Goal: Task Accomplishment & Management: Manage account settings

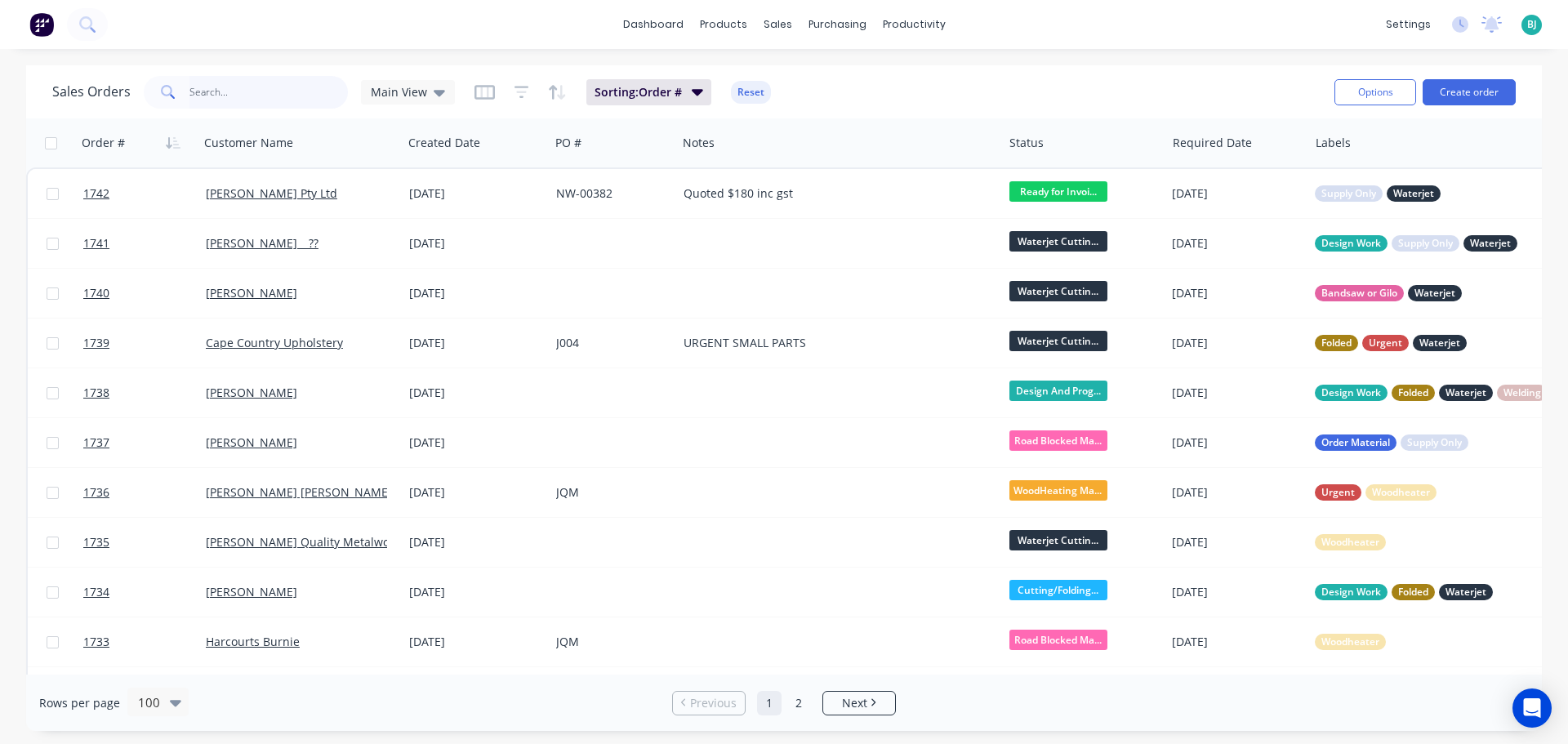
click at [246, 97] on input "text" at bounding box center [269, 92] width 160 height 33
type input "image sign"
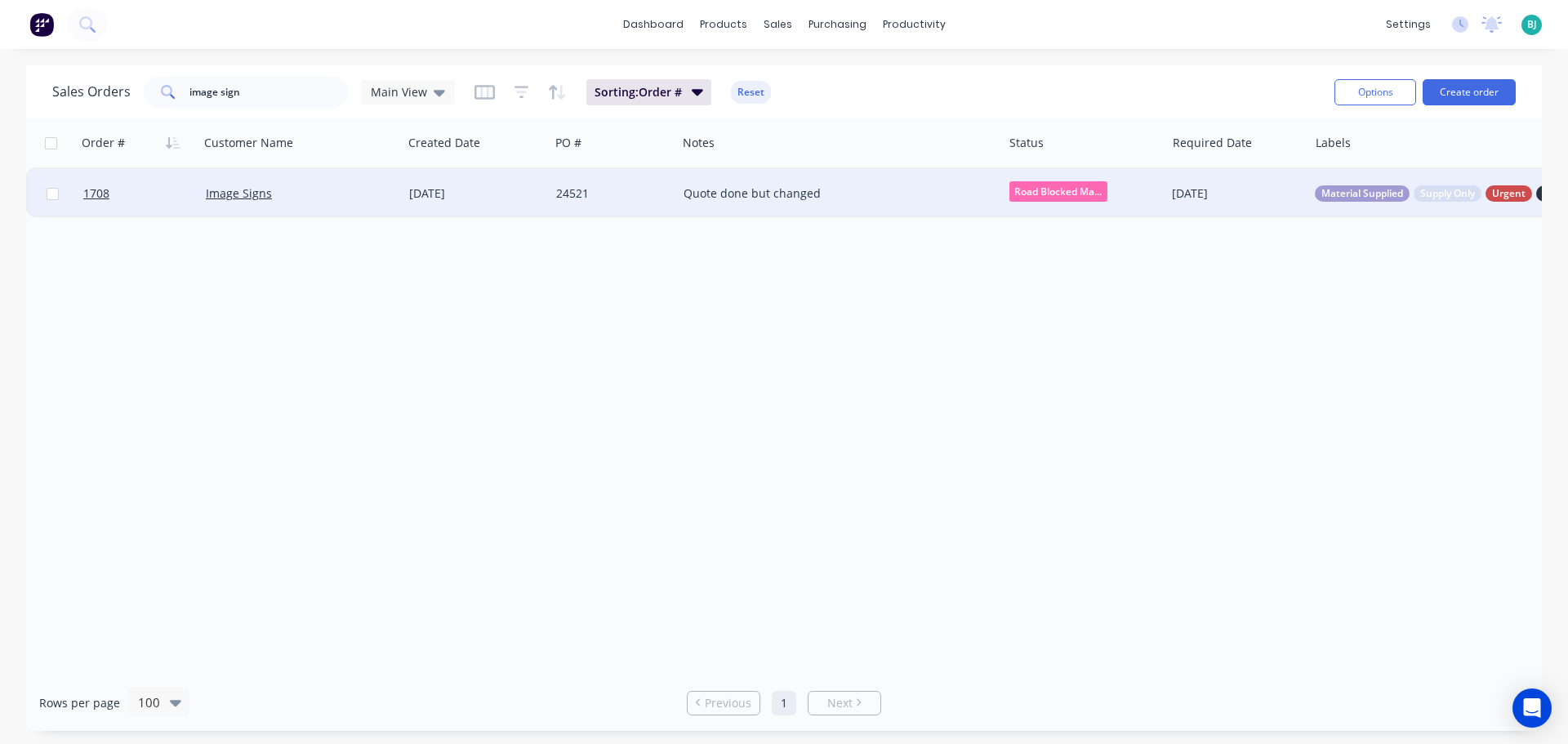
click at [336, 198] on div "Image Signs" at bounding box center [297, 194] width 182 height 16
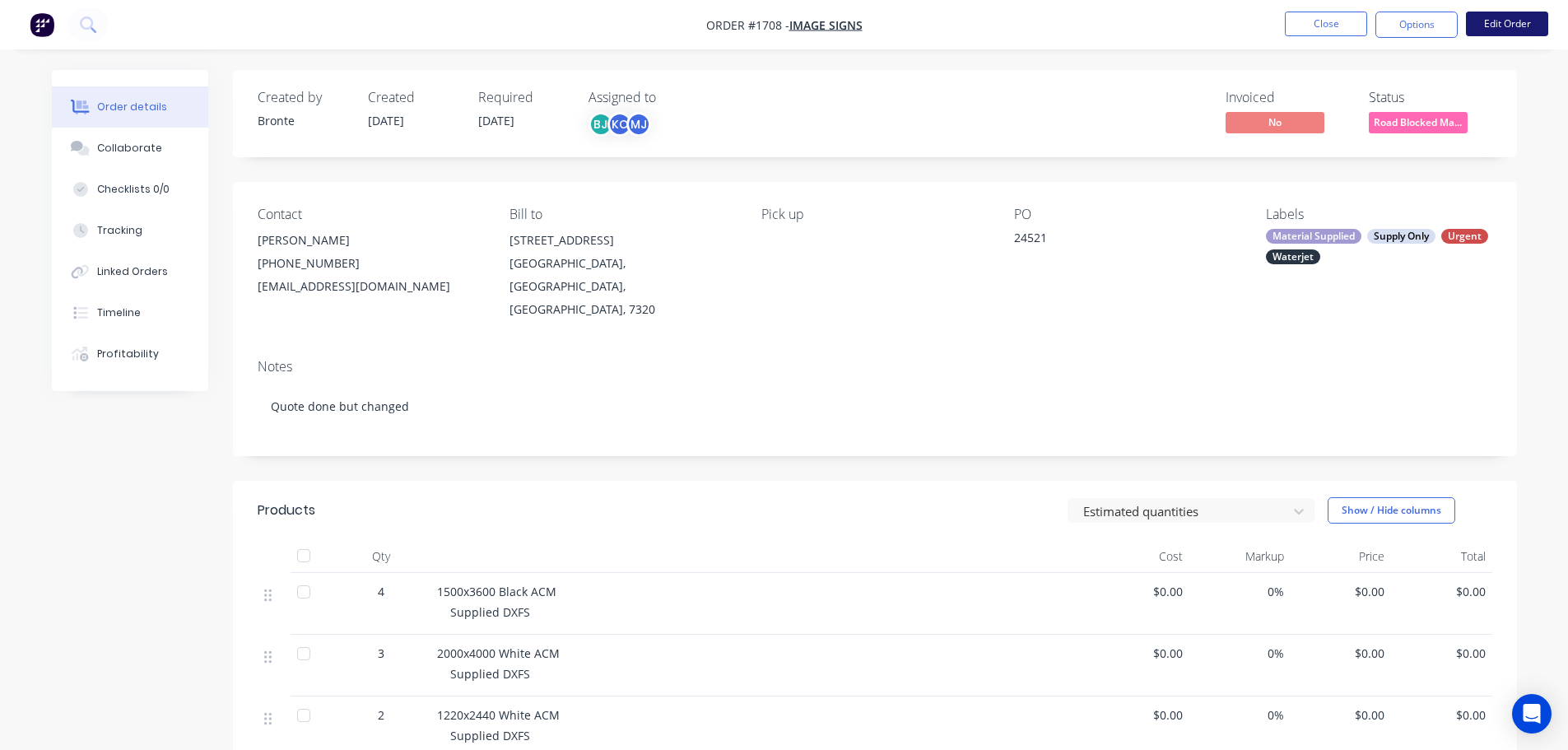
click at [1482, 21] on button "Edit Order" at bounding box center [1507, 24] width 83 height 25
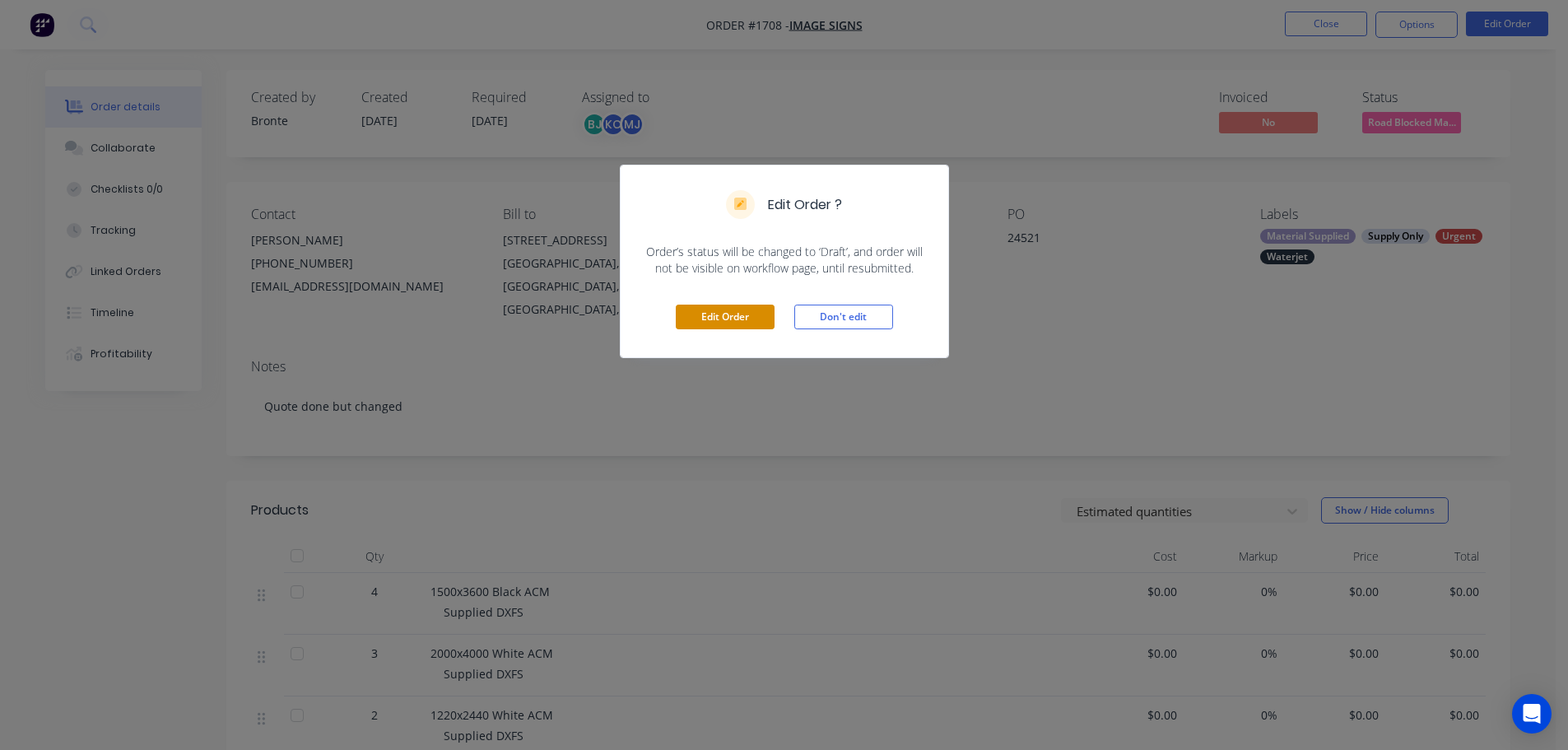
click at [724, 305] on button "Edit Order" at bounding box center [725, 317] width 98 height 25
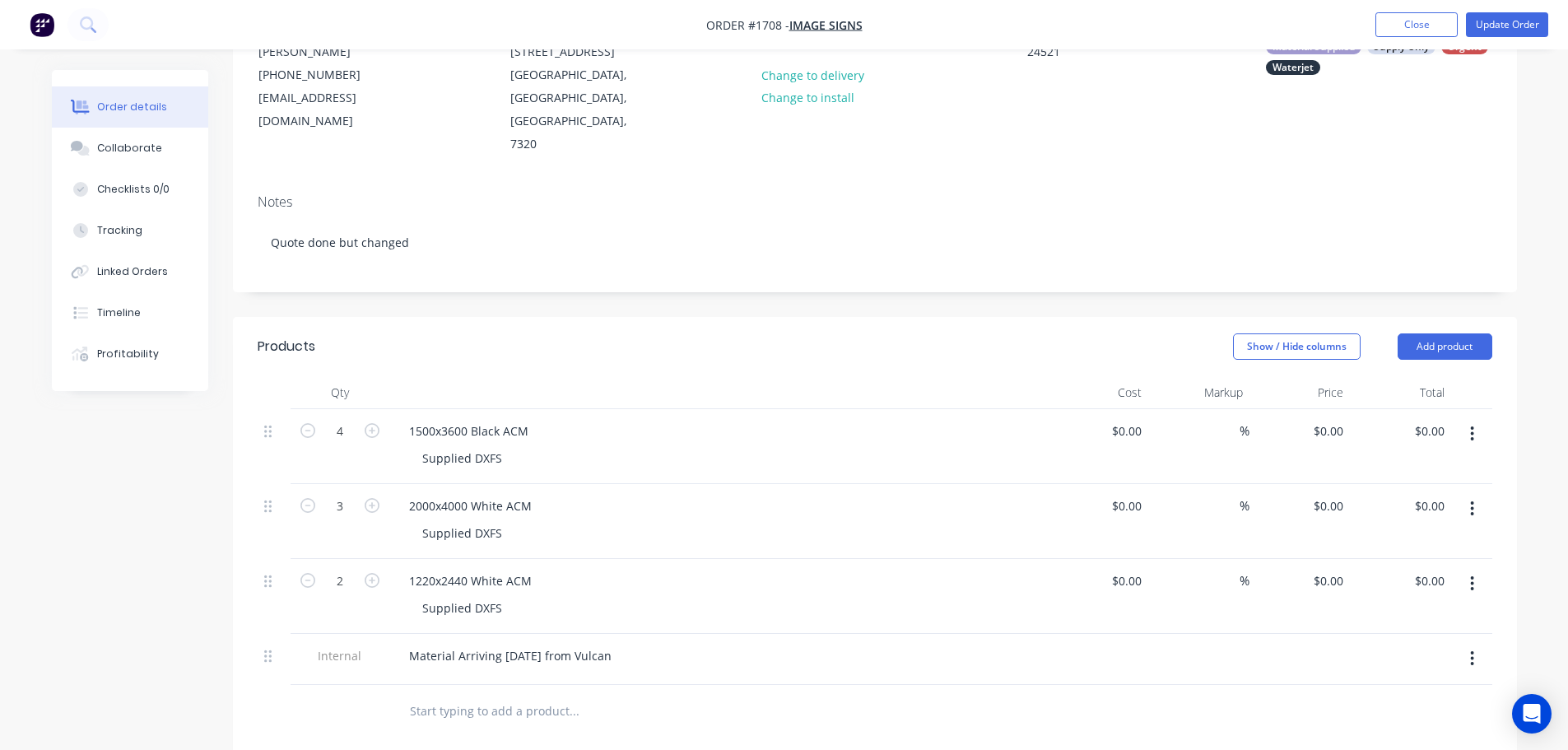
scroll to position [248, 0]
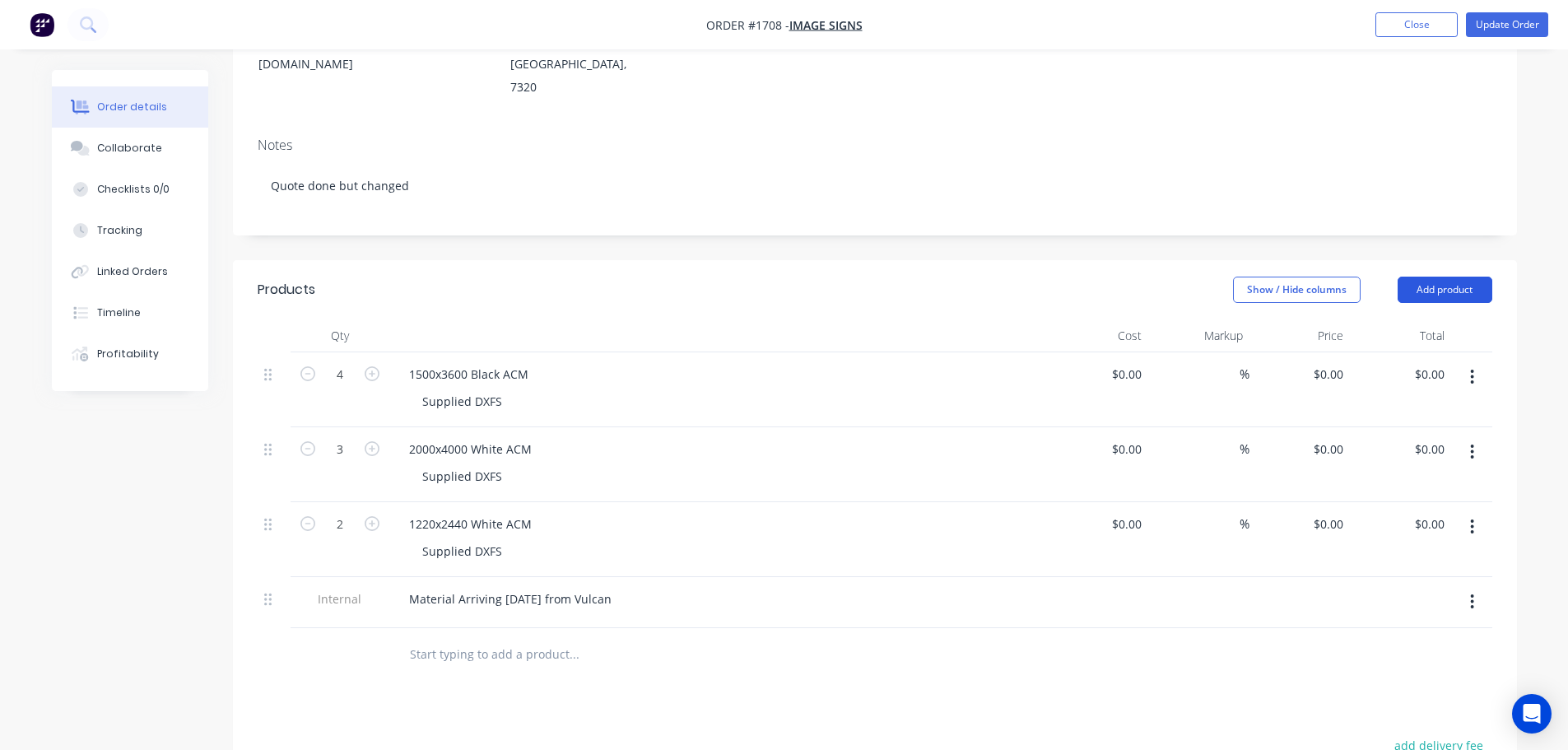
click at [1468, 277] on button "Add product" at bounding box center [1445, 290] width 95 height 27
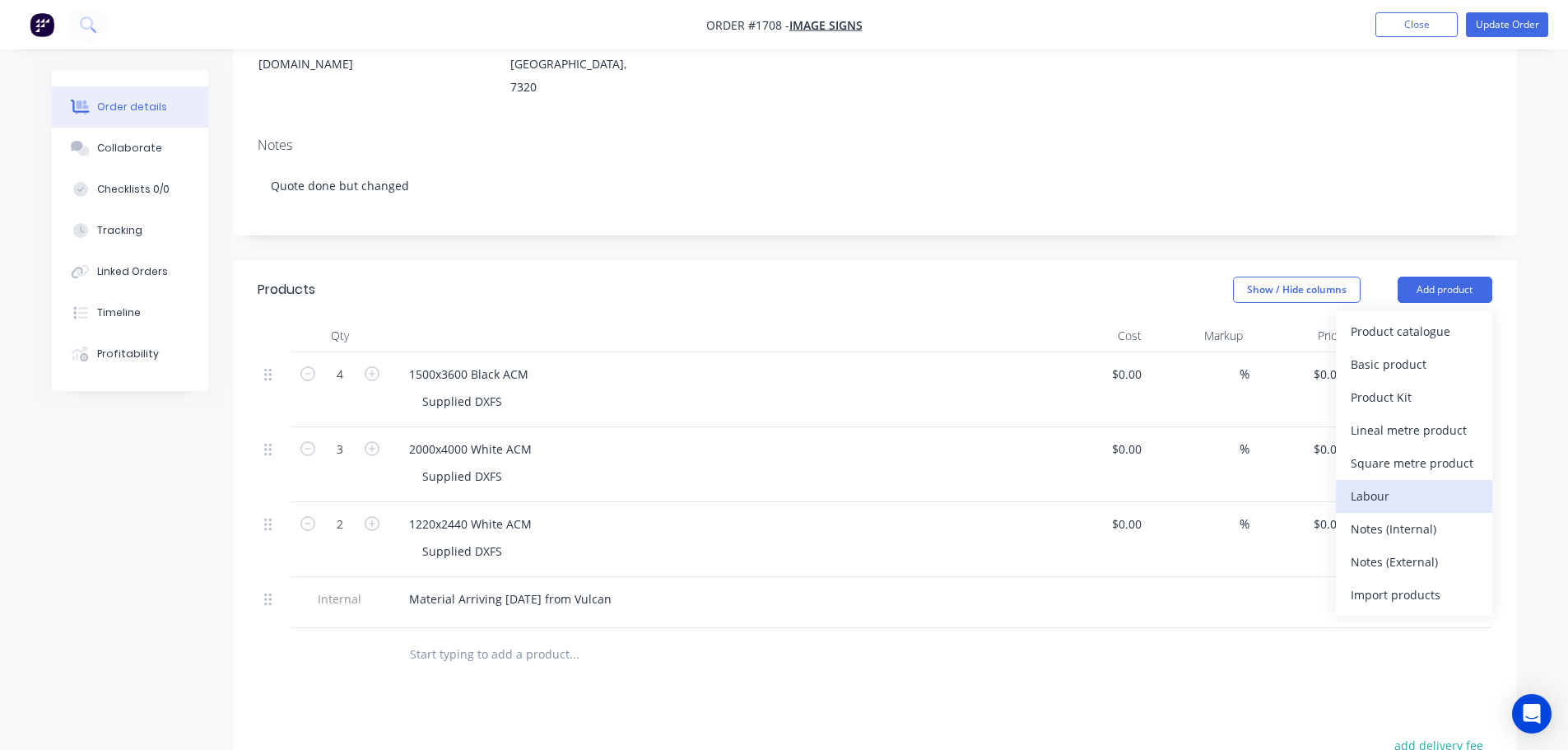
click at [1407, 484] on div "Labour" at bounding box center [1414, 496] width 127 height 24
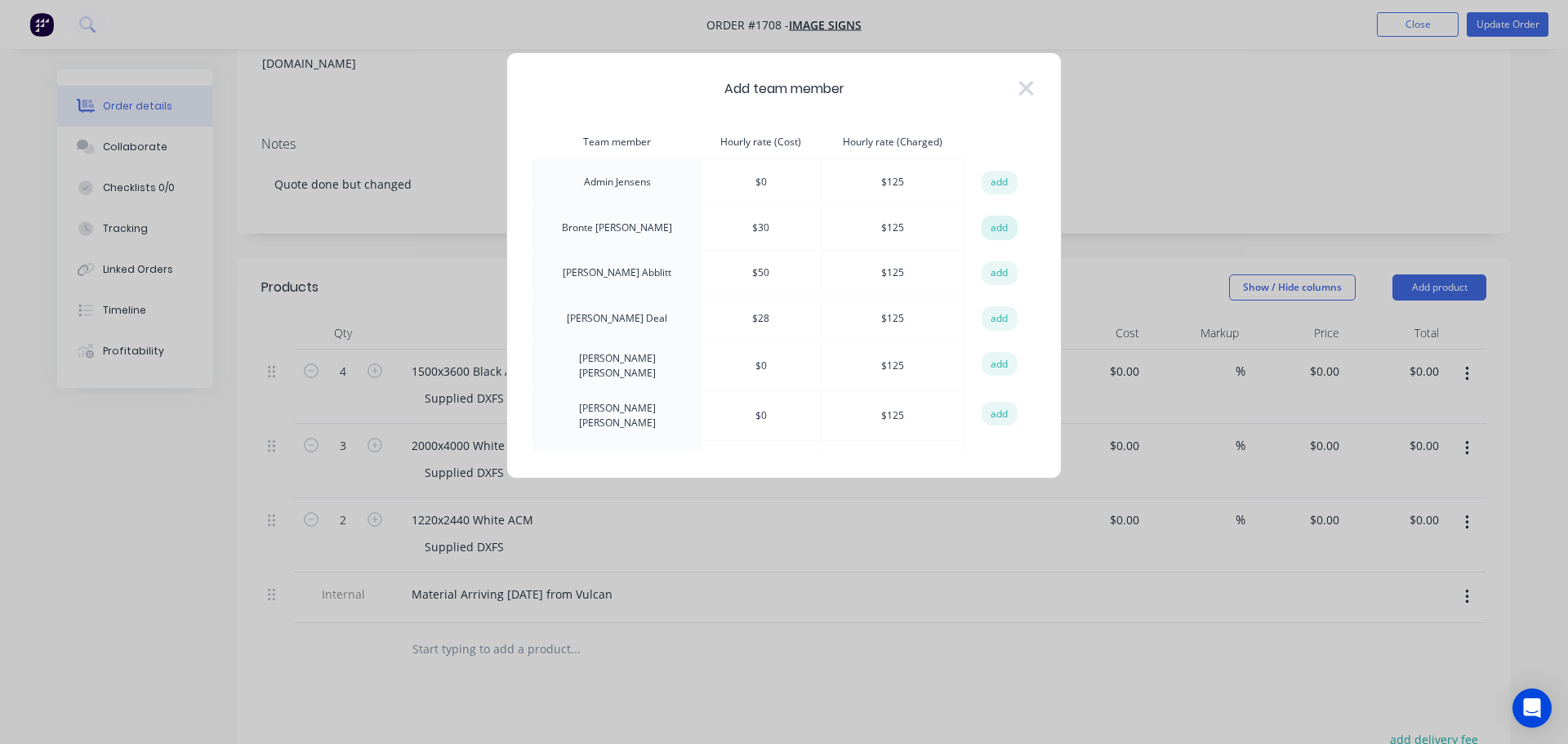
click at [1000, 231] on button "add" at bounding box center [999, 227] width 36 height 25
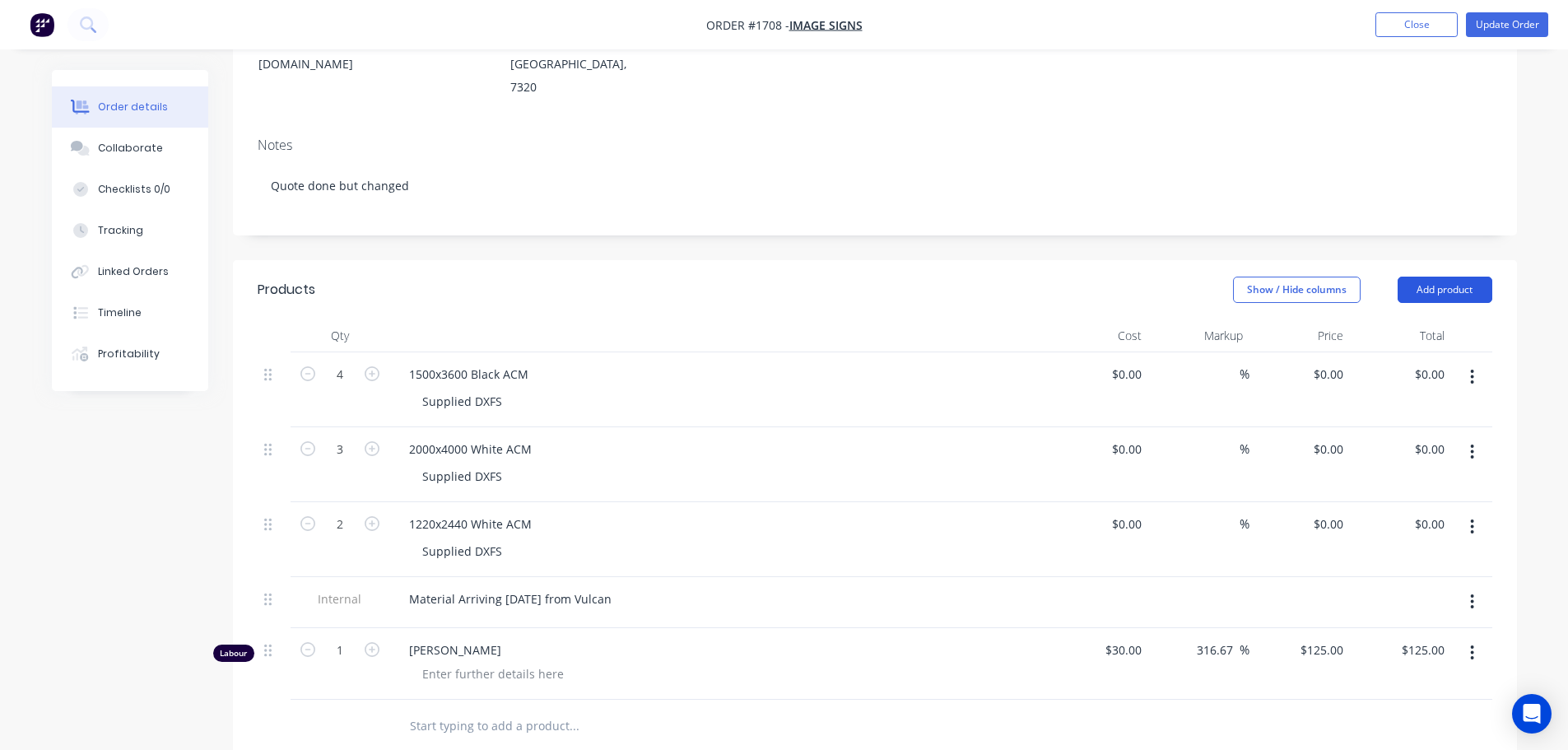
click at [1428, 277] on button "Add product" at bounding box center [1445, 290] width 95 height 27
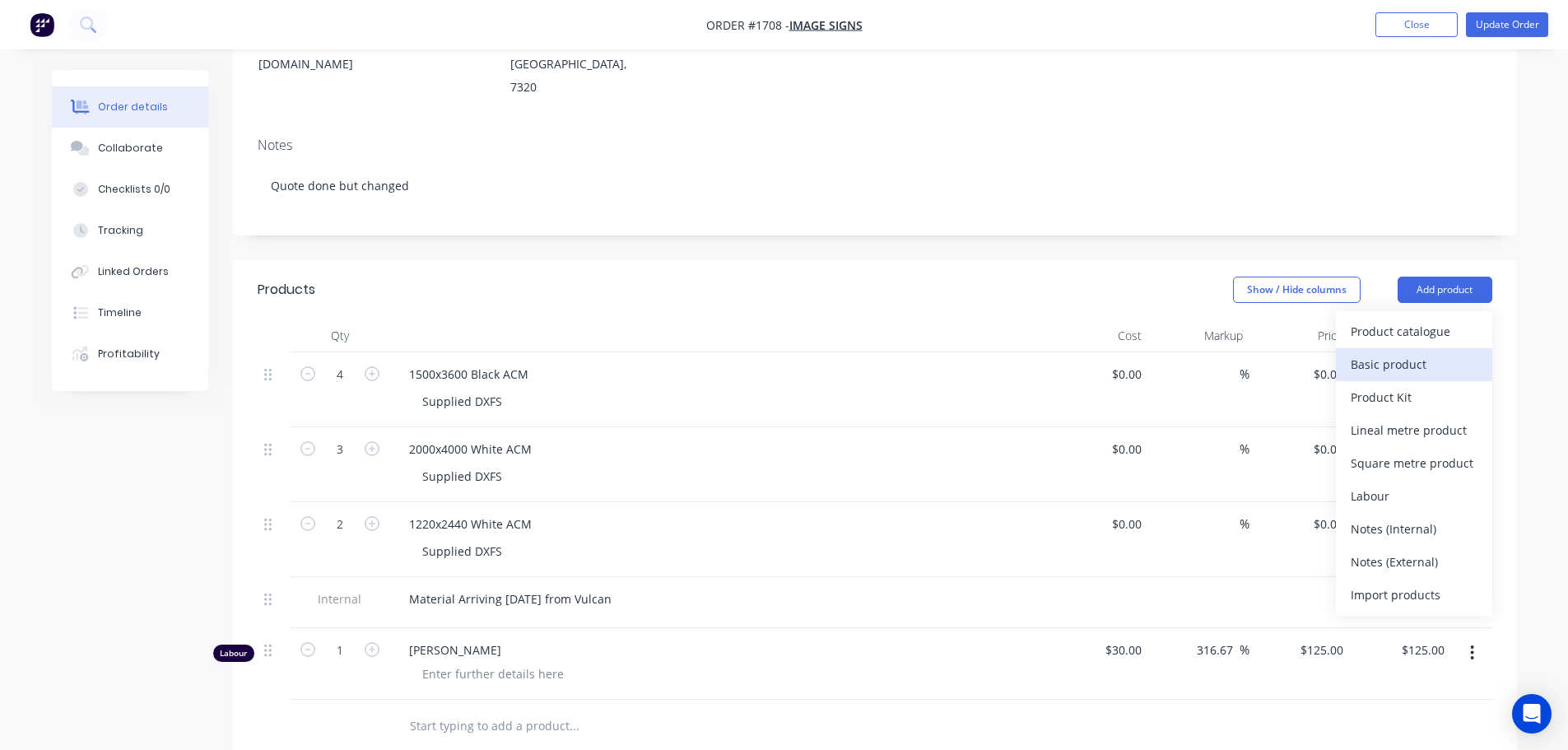
click at [1429, 352] on div "Basic product" at bounding box center [1414, 364] width 127 height 24
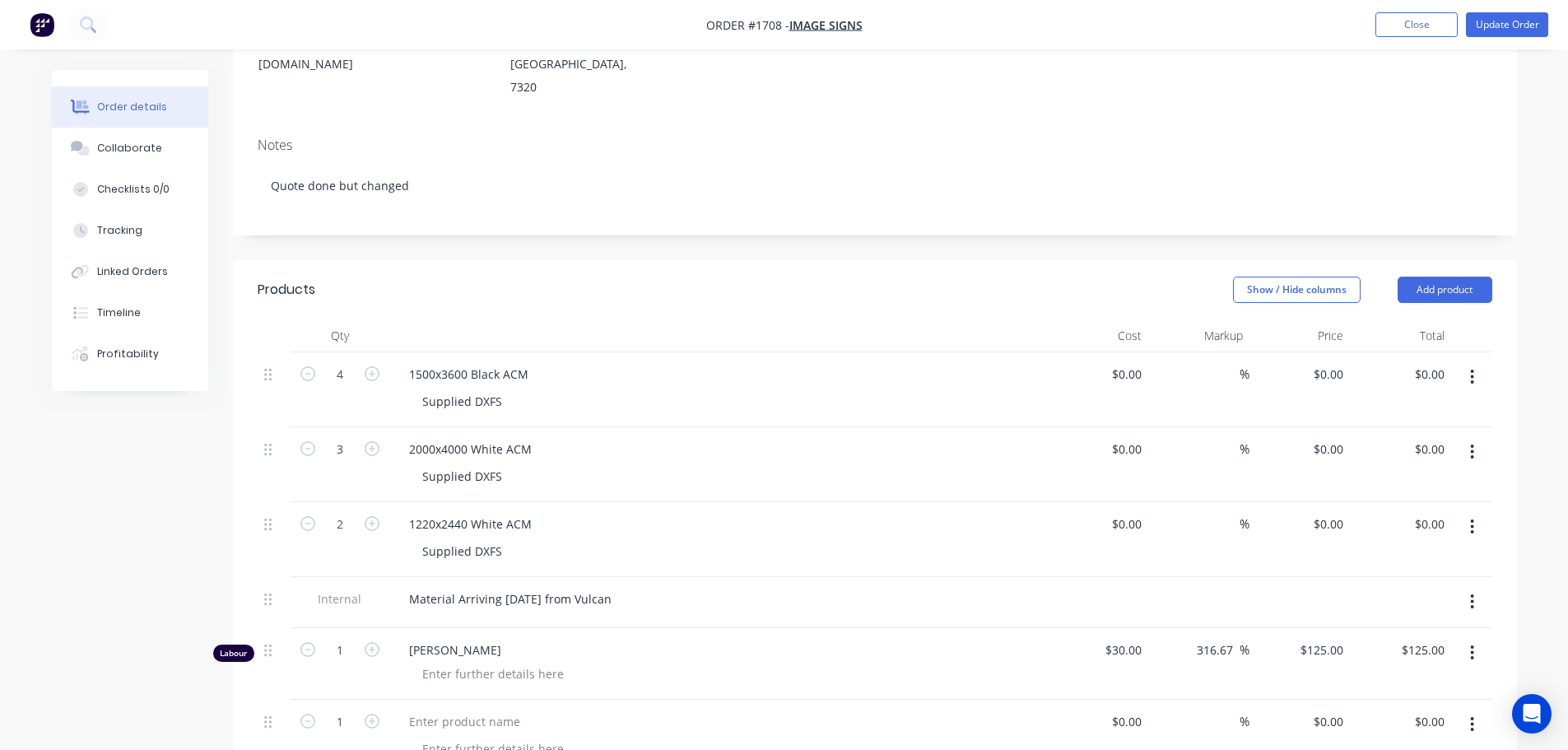
click at [1476, 710] on button "button" at bounding box center [1472, 725] width 39 height 29
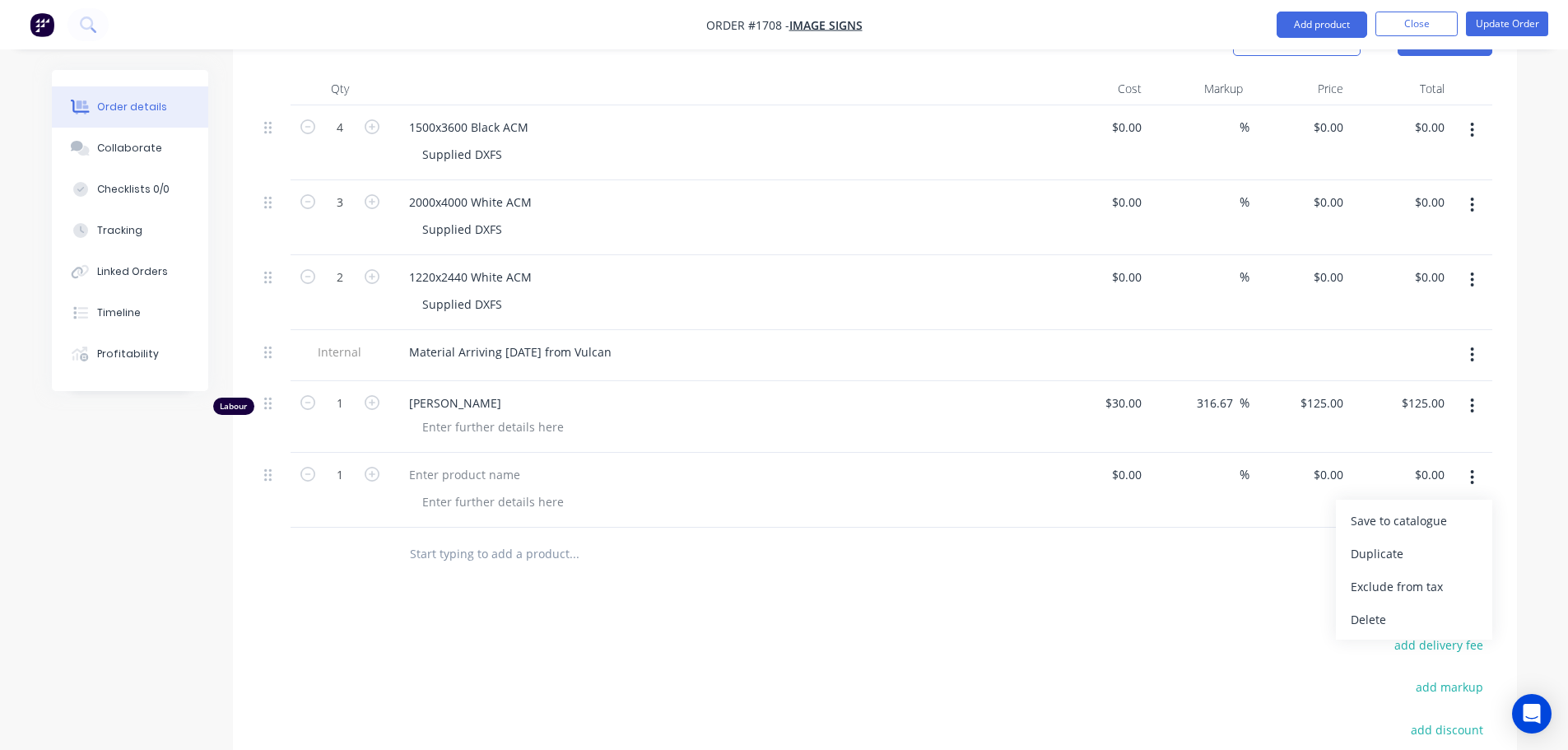
drag, startPoint x: 1413, startPoint y: 581, endPoint x: 1441, endPoint y: 442, distance: 141.8
click at [1412, 608] on div "Delete" at bounding box center [1414, 620] width 127 height 24
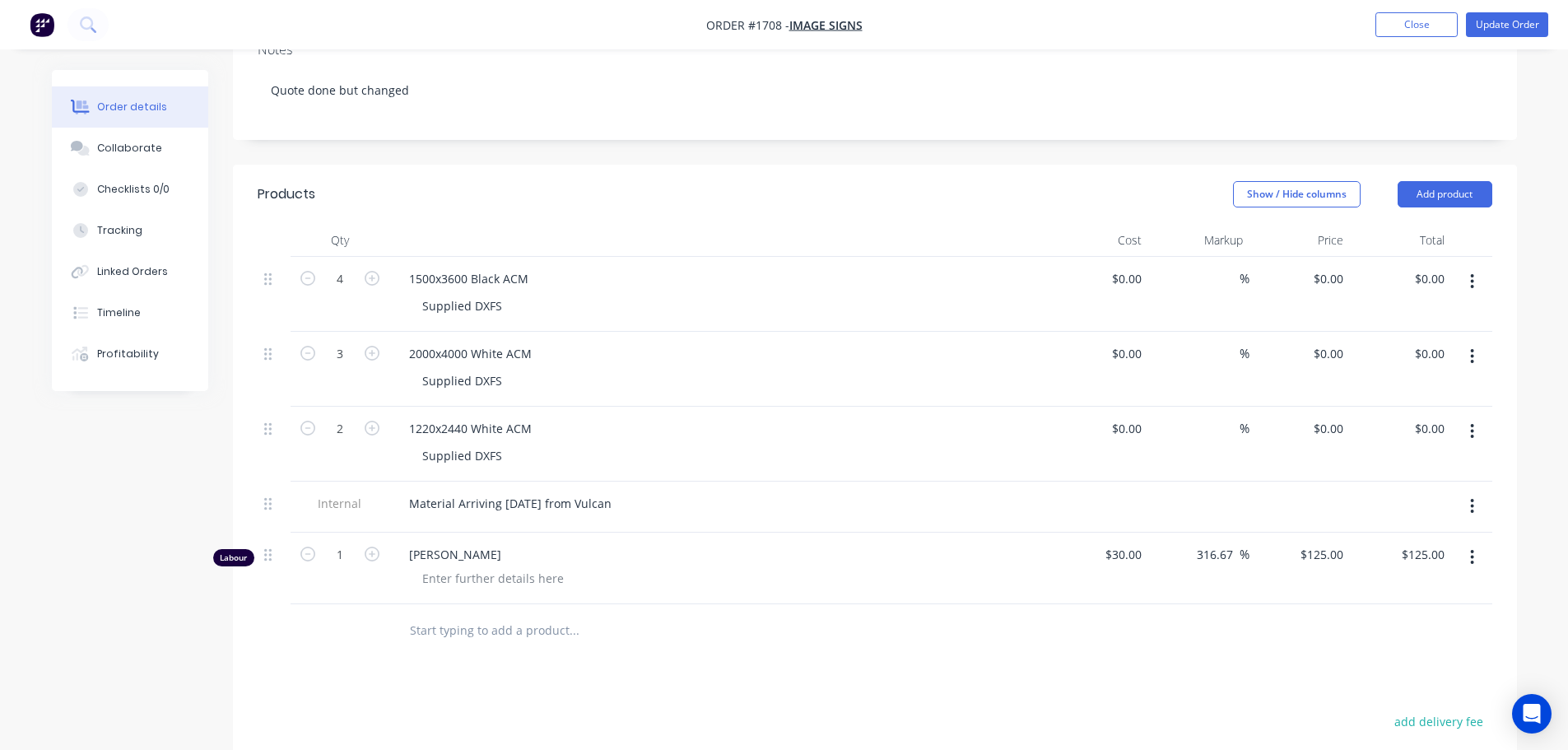
scroll to position [329, 0]
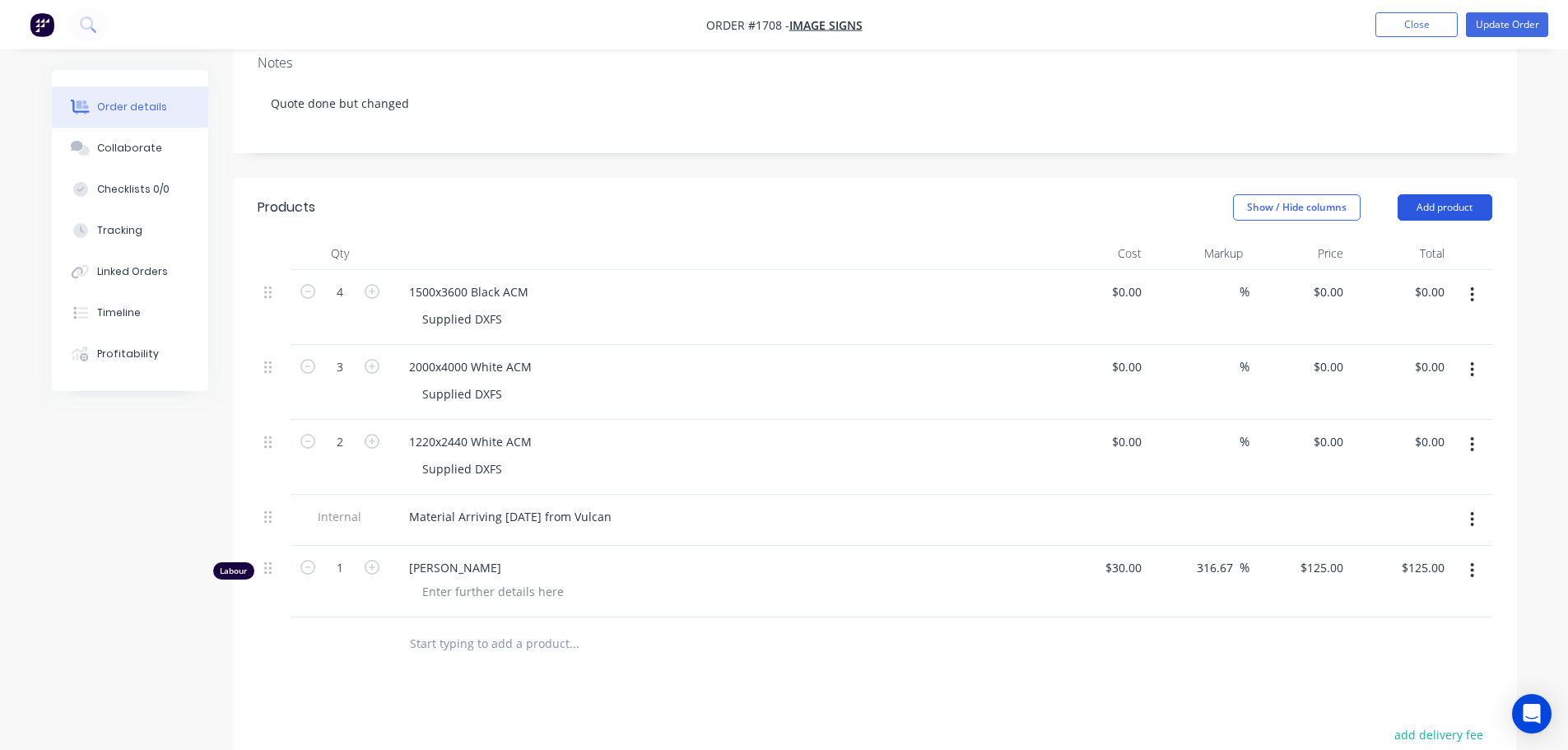
click at [1463, 178] on header "Products Show / Hide columns Add product" at bounding box center [875, 207] width 1284 height 59
click at [1467, 194] on button "Add product" at bounding box center [1445, 207] width 95 height 27
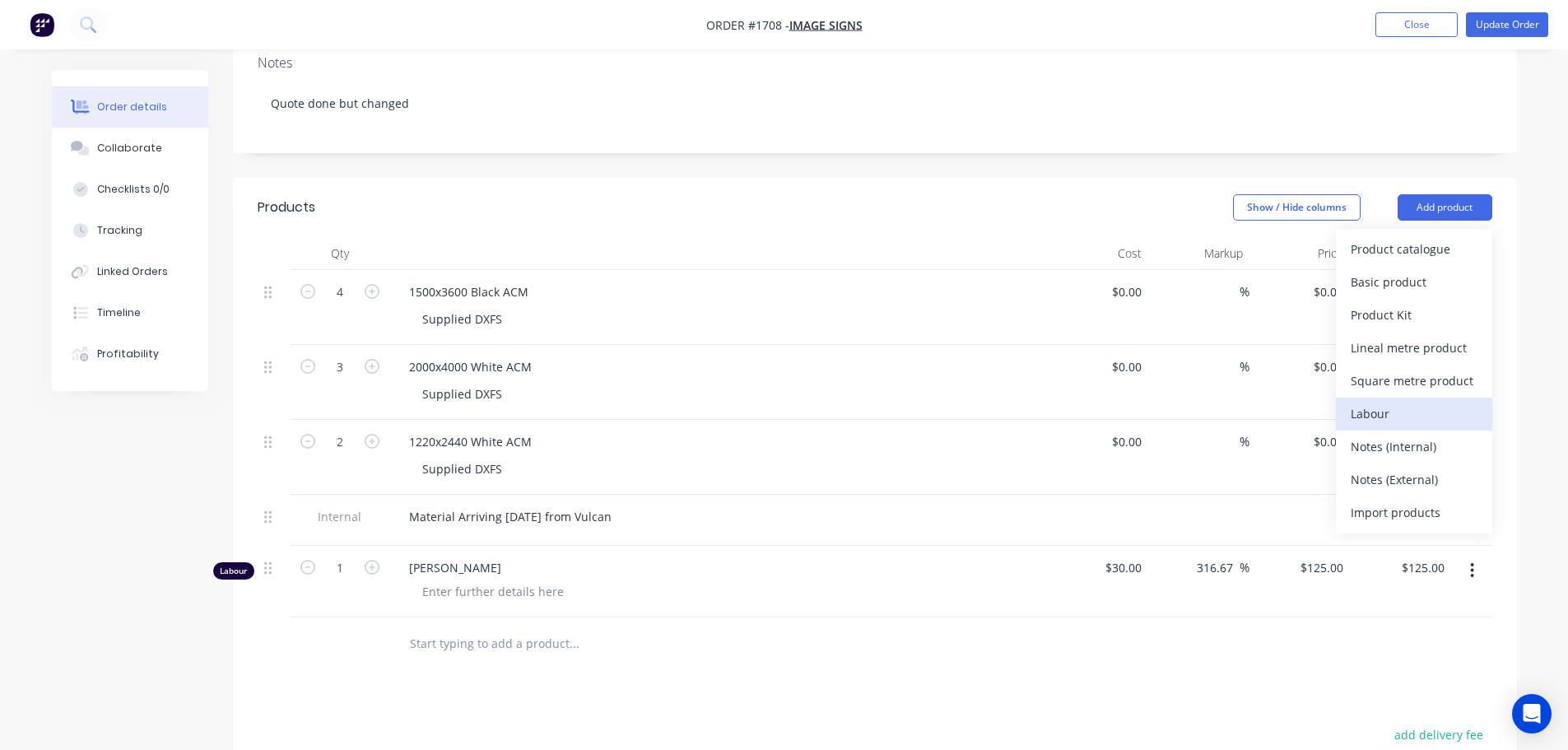
click at [1439, 402] on div "Labour" at bounding box center [1414, 414] width 127 height 24
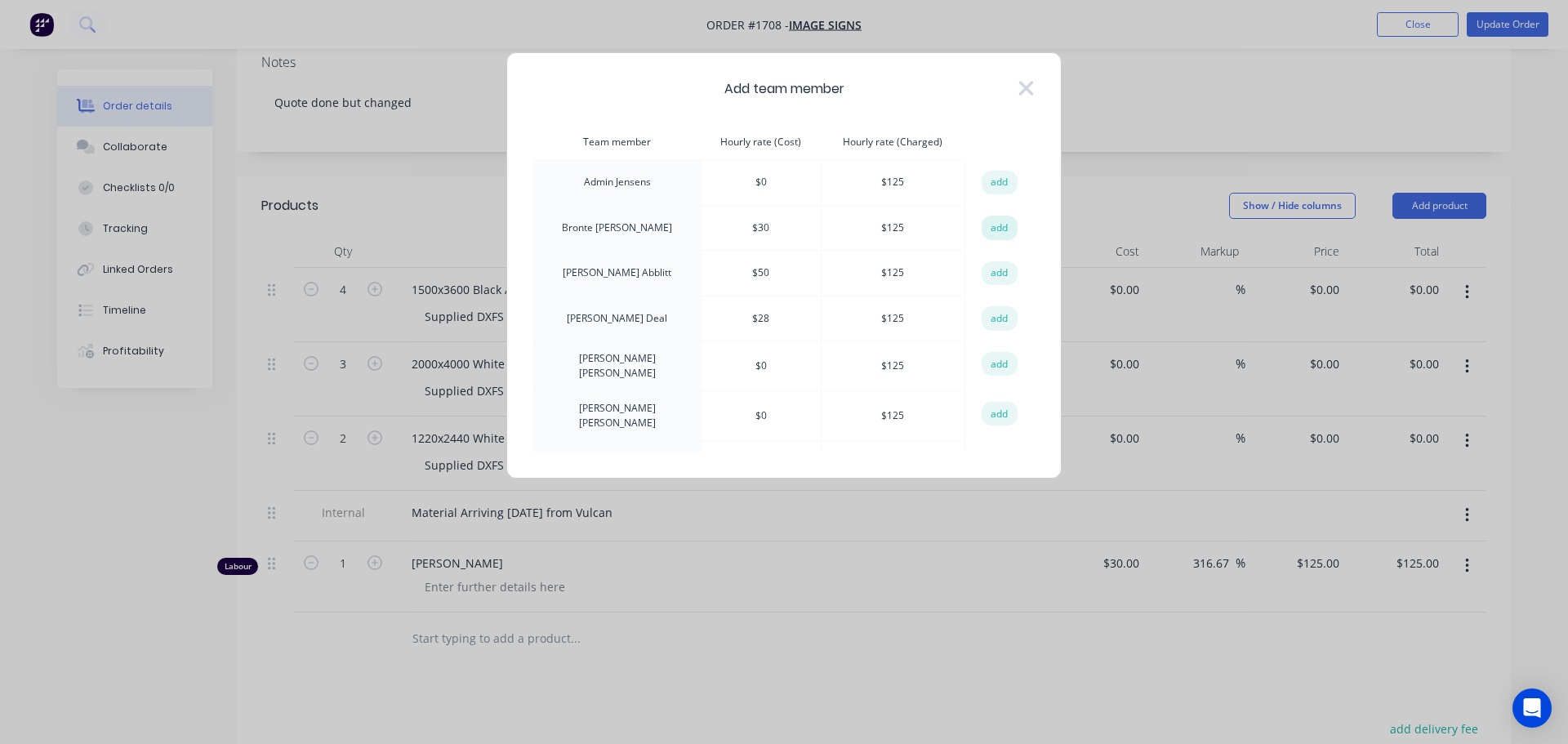
click at [998, 229] on button "add" at bounding box center [999, 227] width 36 height 25
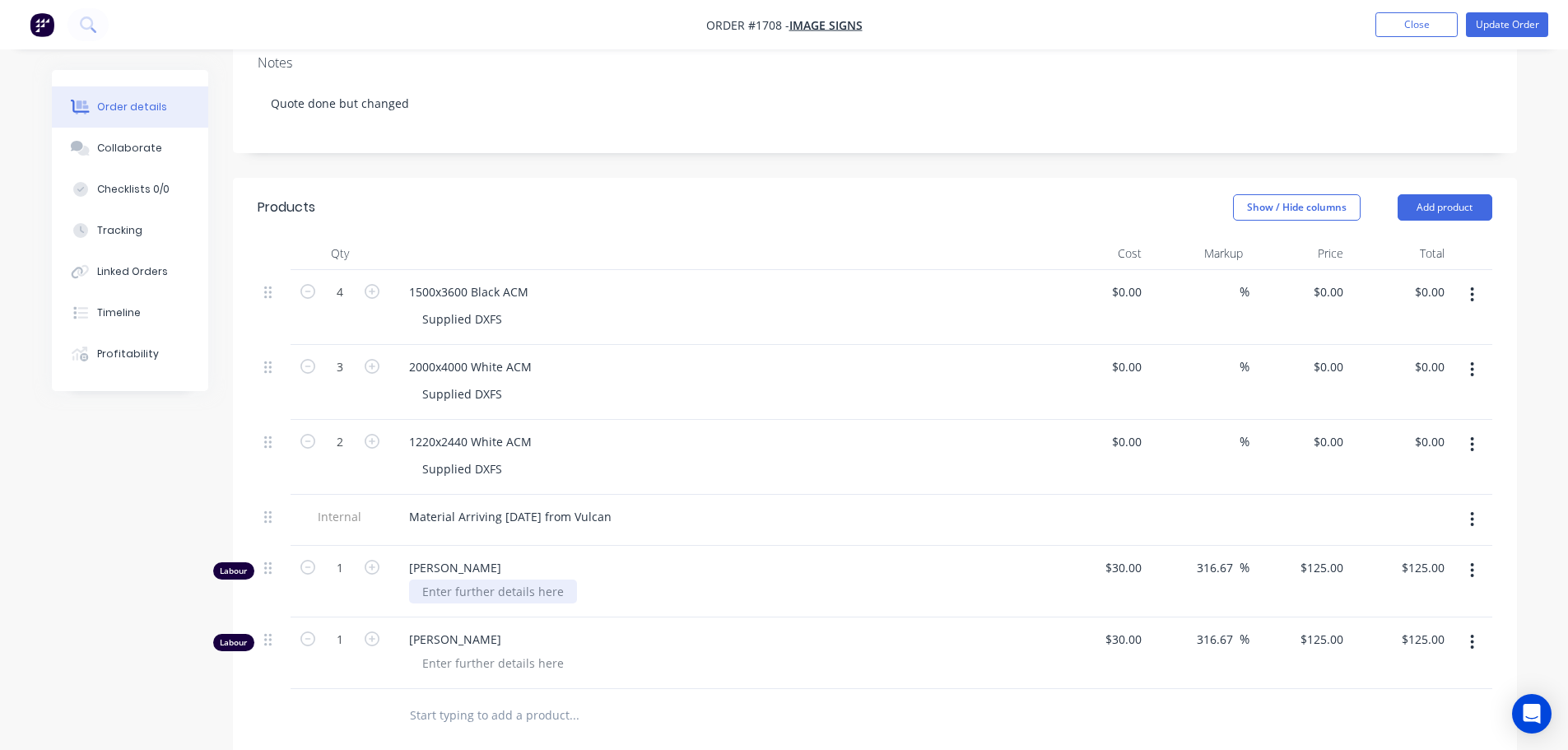
click at [454, 580] on div at bounding box center [493, 592] width 168 height 24
click at [729, 741] on div "Products Show / Hide columns Add product Qty Cost Markup Price Total 4 1500x360…" at bounding box center [875, 658] width 1284 height 961
click at [369, 632] on icon "button" at bounding box center [372, 640] width 15 height 15
type input "2"
type input "$250.00"
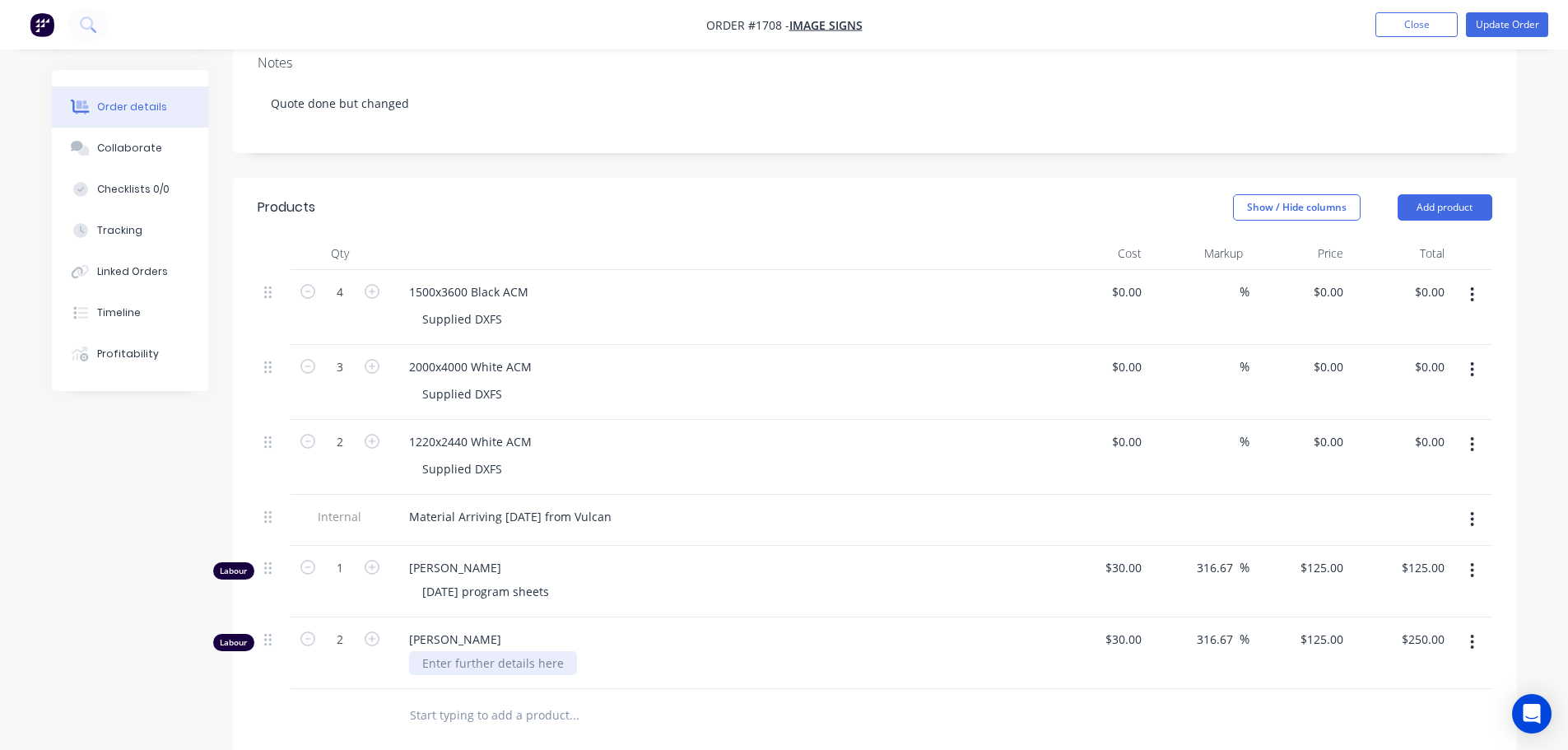
click at [442, 652] on div at bounding box center [493, 663] width 168 height 24
click at [360, 689] on div at bounding box center [339, 716] width 98 height 53
click at [1132, 556] on input "30" at bounding box center [1137, 568] width 21 height 24
type input "$35.00"
type input "$145.8333"
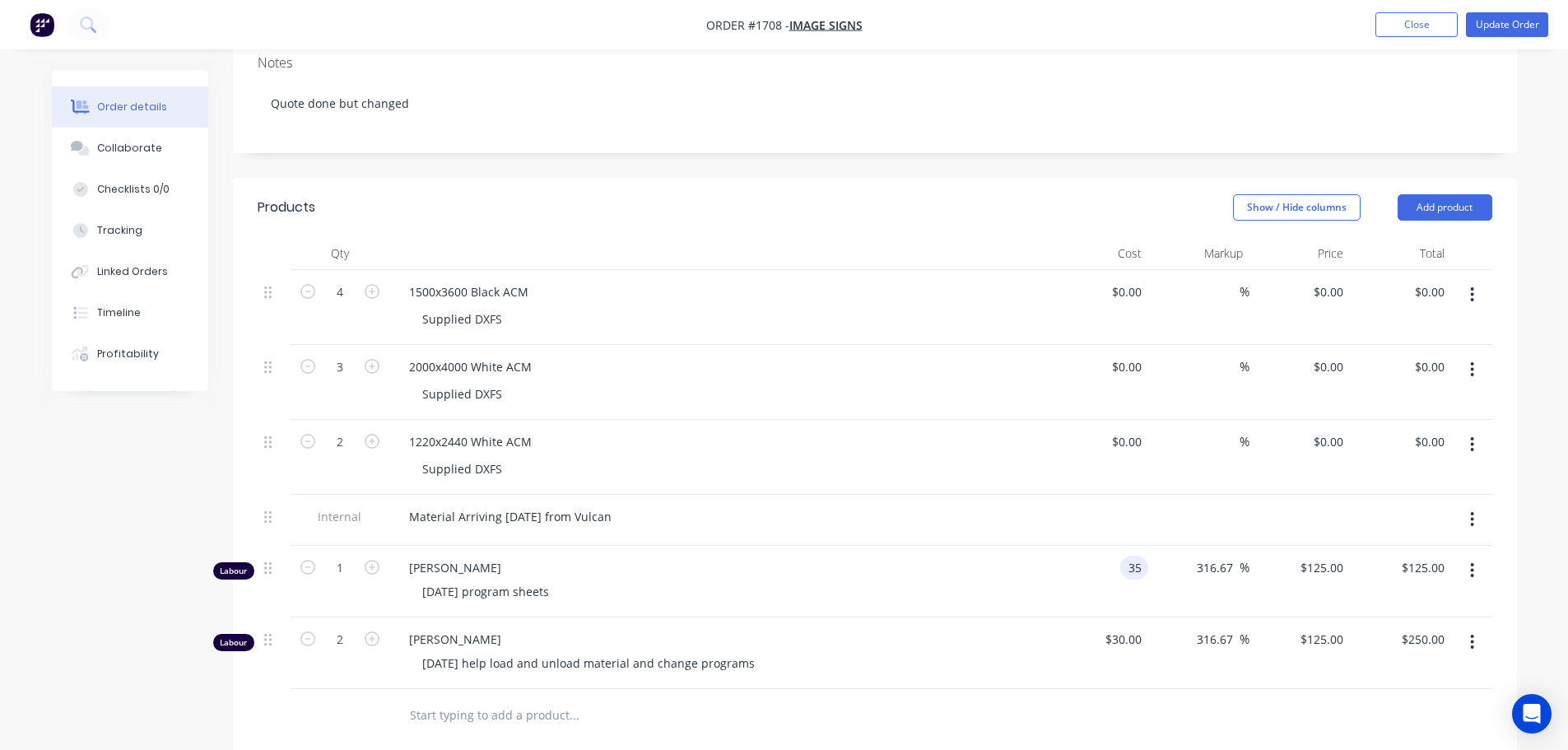
type input "$145.83"
click at [1188, 689] on div at bounding box center [875, 716] width 1235 height 53
click at [1136, 628] on input "30" at bounding box center [1126, 640] width 44 height 24
type input "$35.00"
type input "$145.8333"
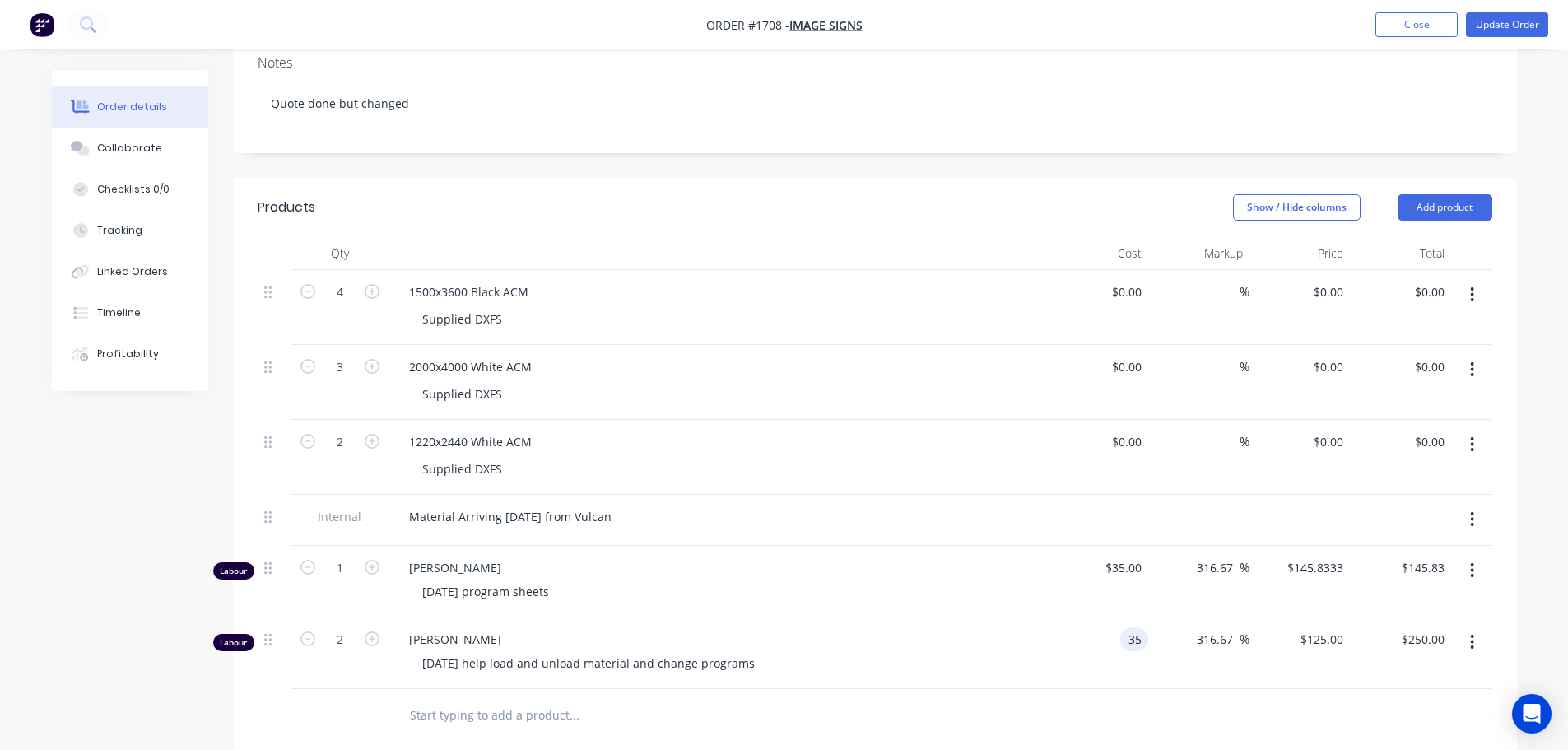
type input "$291.67"
click at [1184, 689] on div at bounding box center [875, 716] width 1235 height 53
click at [1130, 628] on input "35" at bounding box center [1126, 640] width 44 height 24
type input "$30.00"
type input "$125.00"
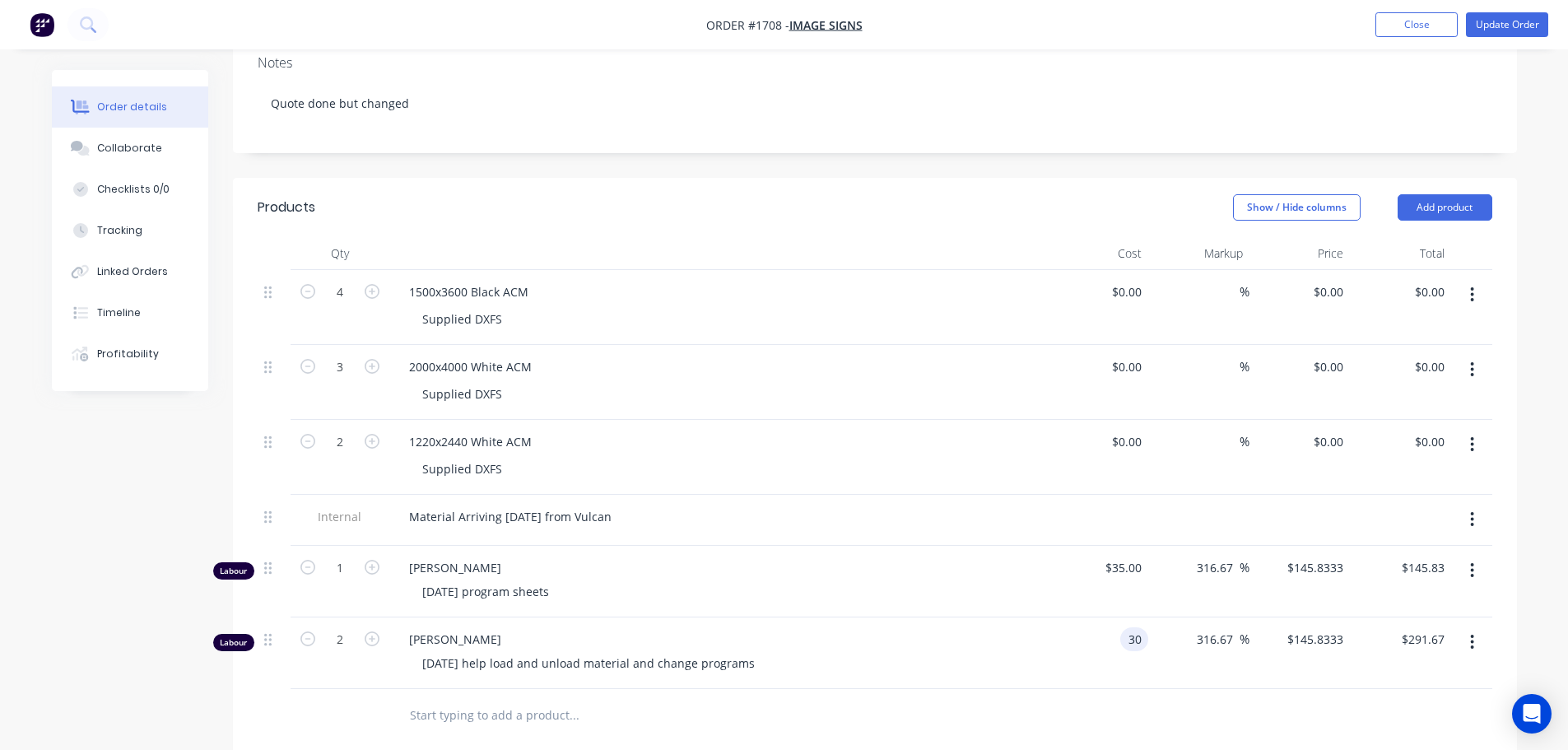
type input "$250.00"
click at [1197, 694] on div at bounding box center [875, 716] width 1235 height 53
click at [1124, 556] on div "35 $35.00" at bounding box center [1122, 568] width 51 height 24
type input "$30.00"
type input "$125.00"
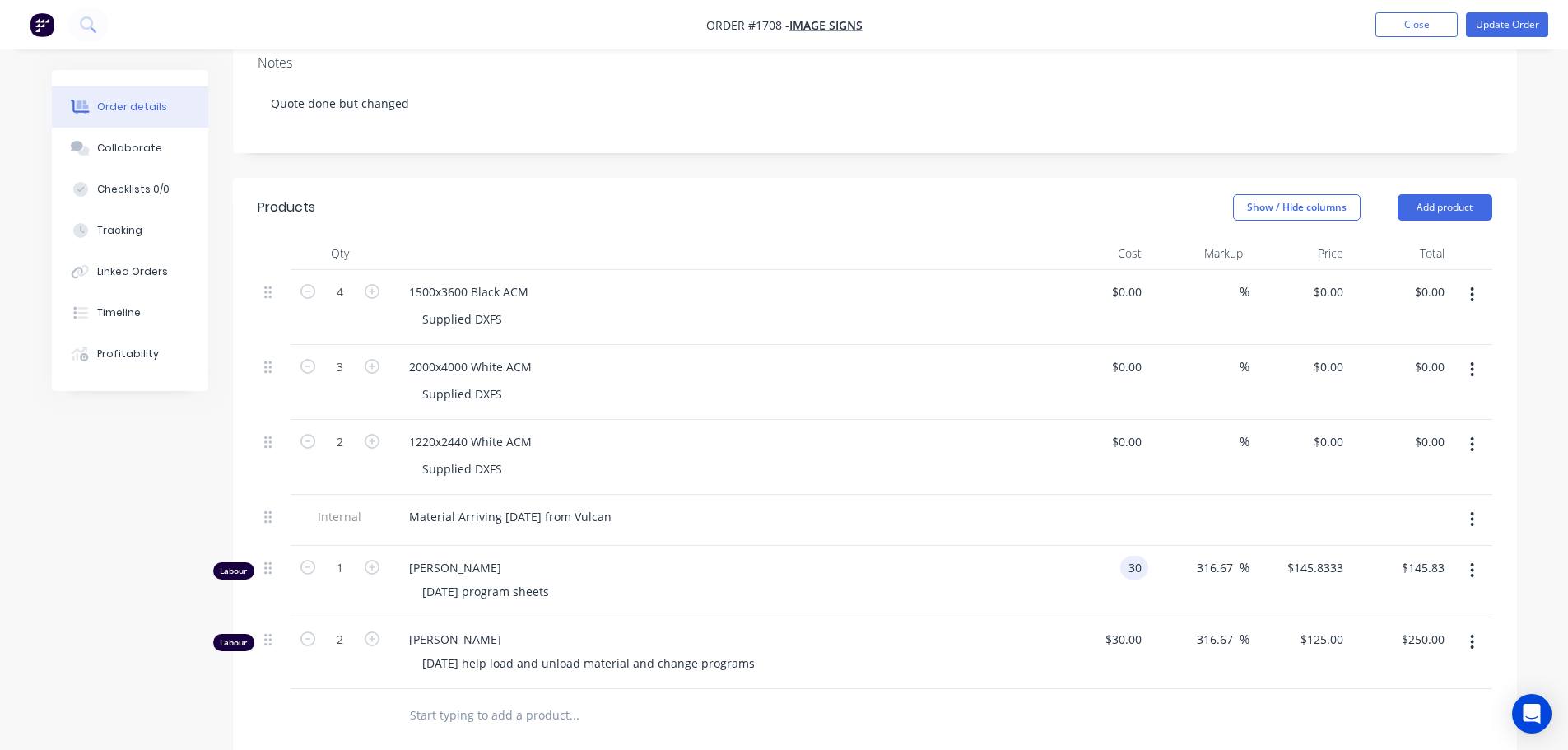
type input "$125.00"
click at [1219, 712] on div "Products Show / Hide columns Add product Qty Cost Markup Price Total 4 1500x360…" at bounding box center [875, 658] width 1284 height 961
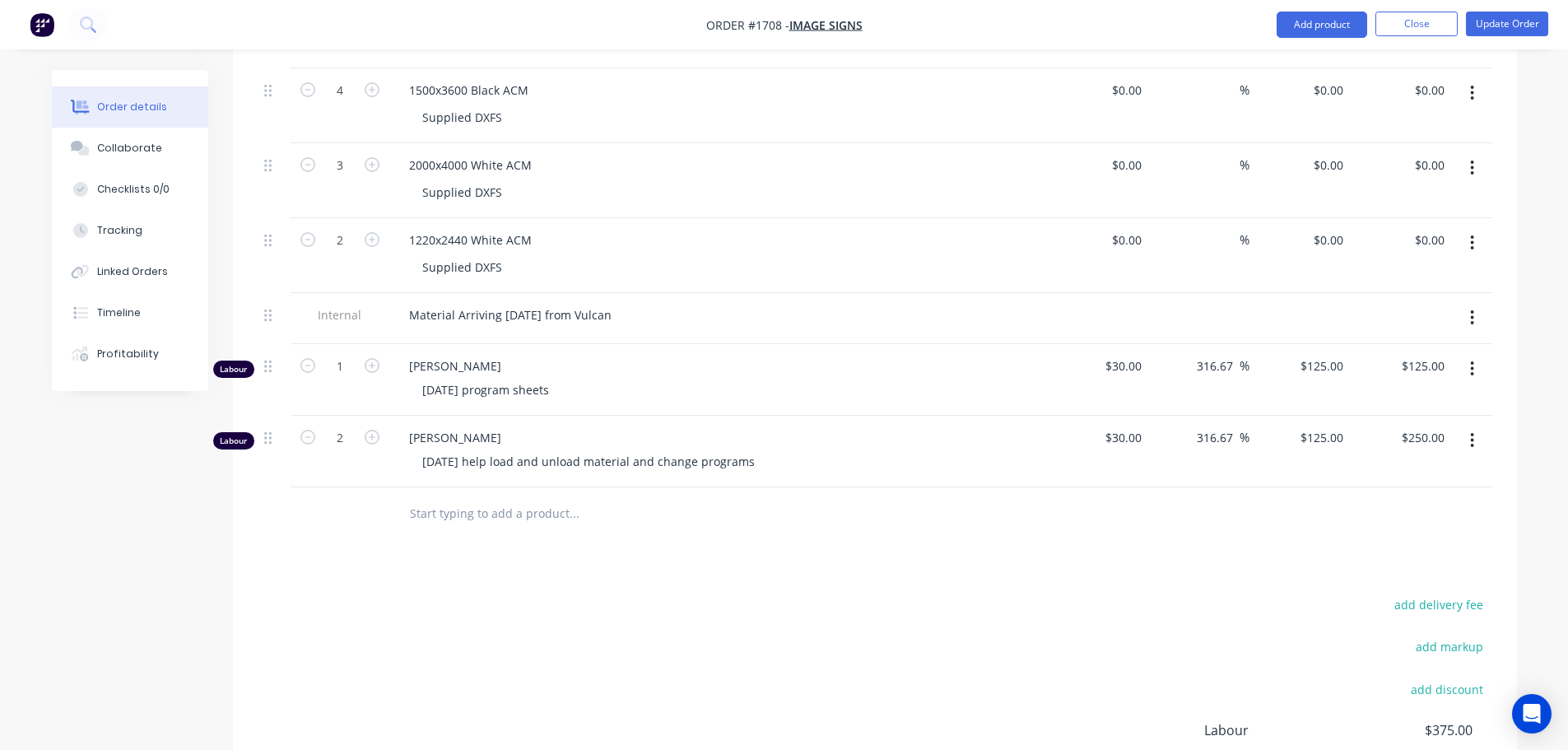
click at [778, 609] on div "add delivery fee add markup add discount Labour $375.00 Sub total $375.00 Margi…" at bounding box center [875, 752] width 1235 height 317
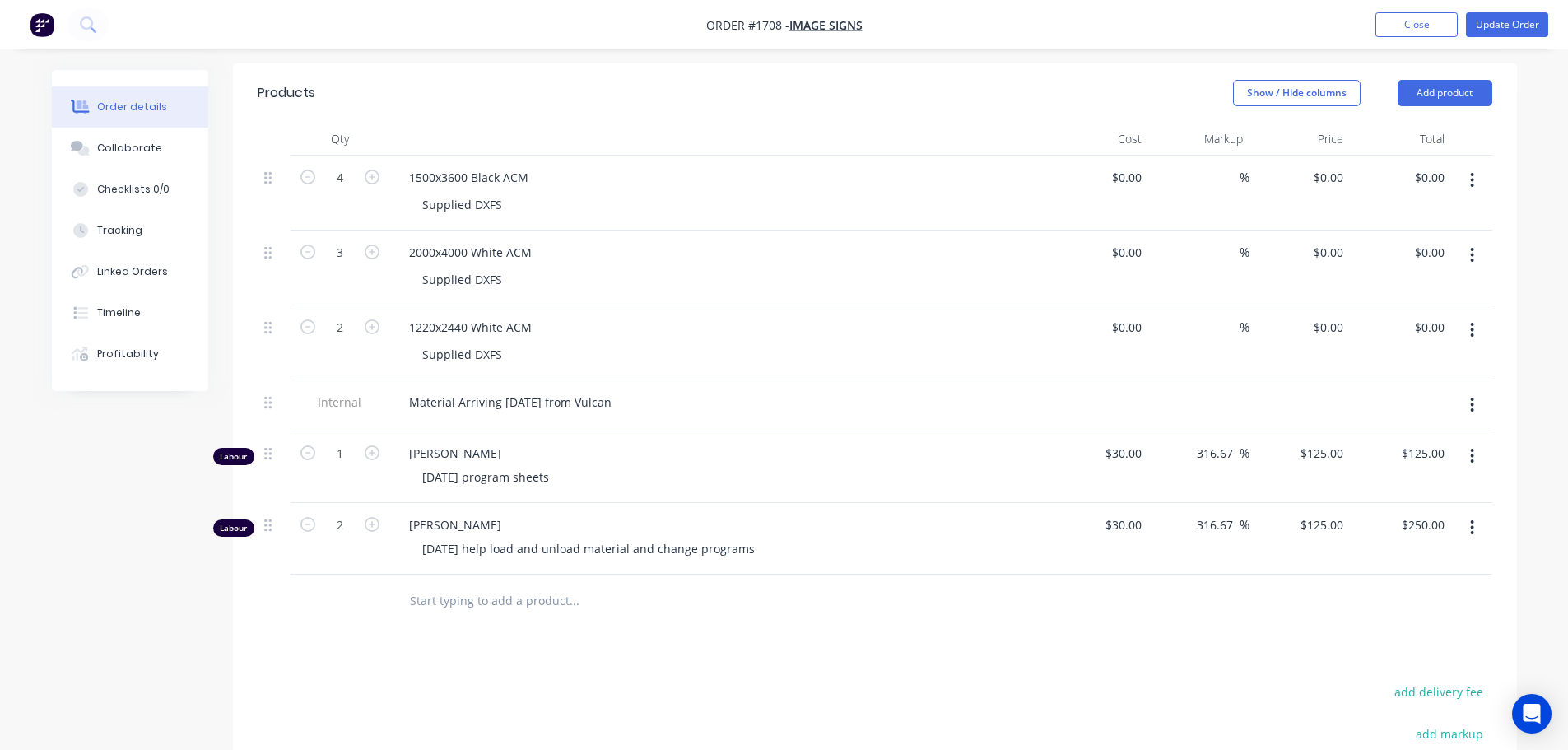
scroll to position [120, 0]
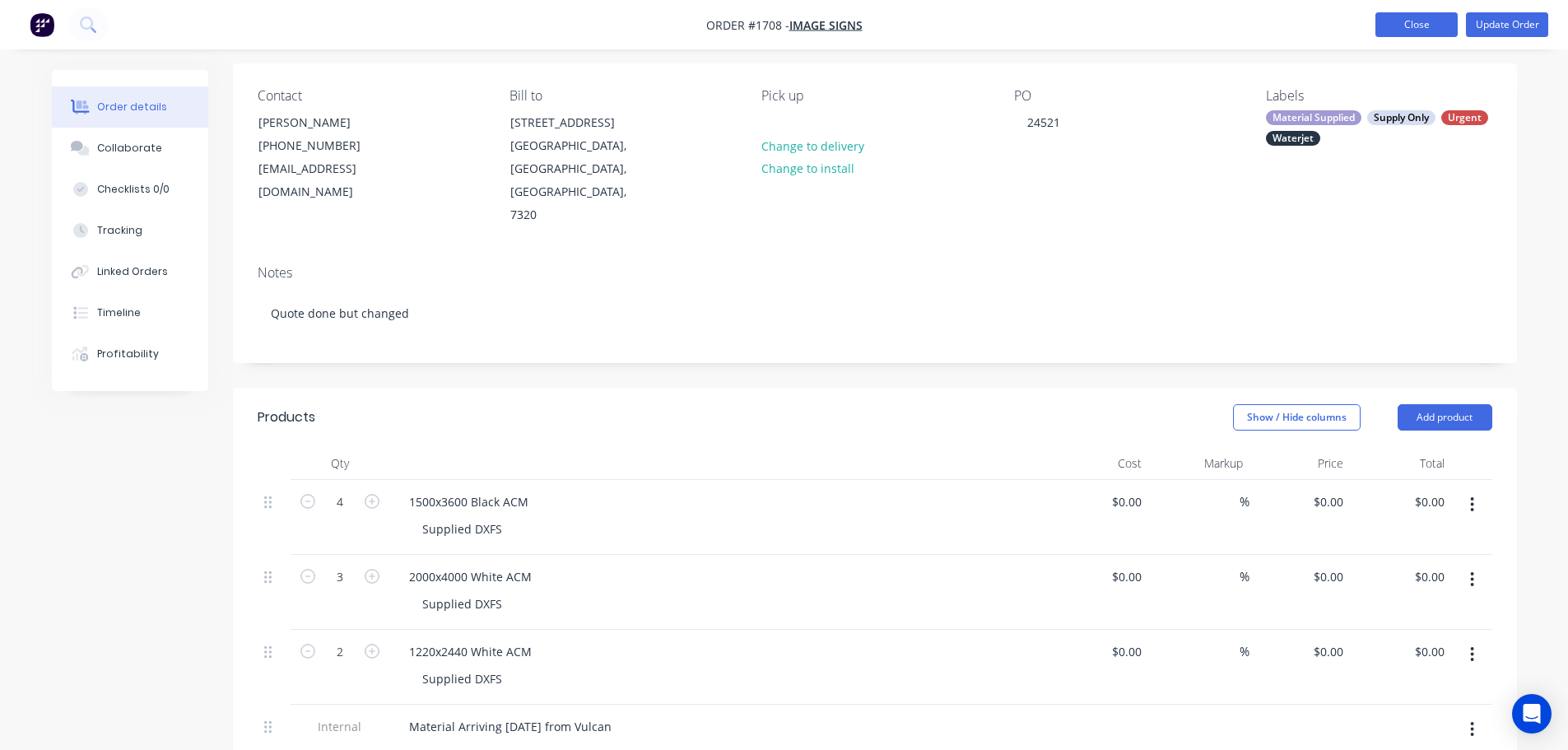
click at [1421, 26] on button "Close" at bounding box center [1417, 24] width 83 height 25
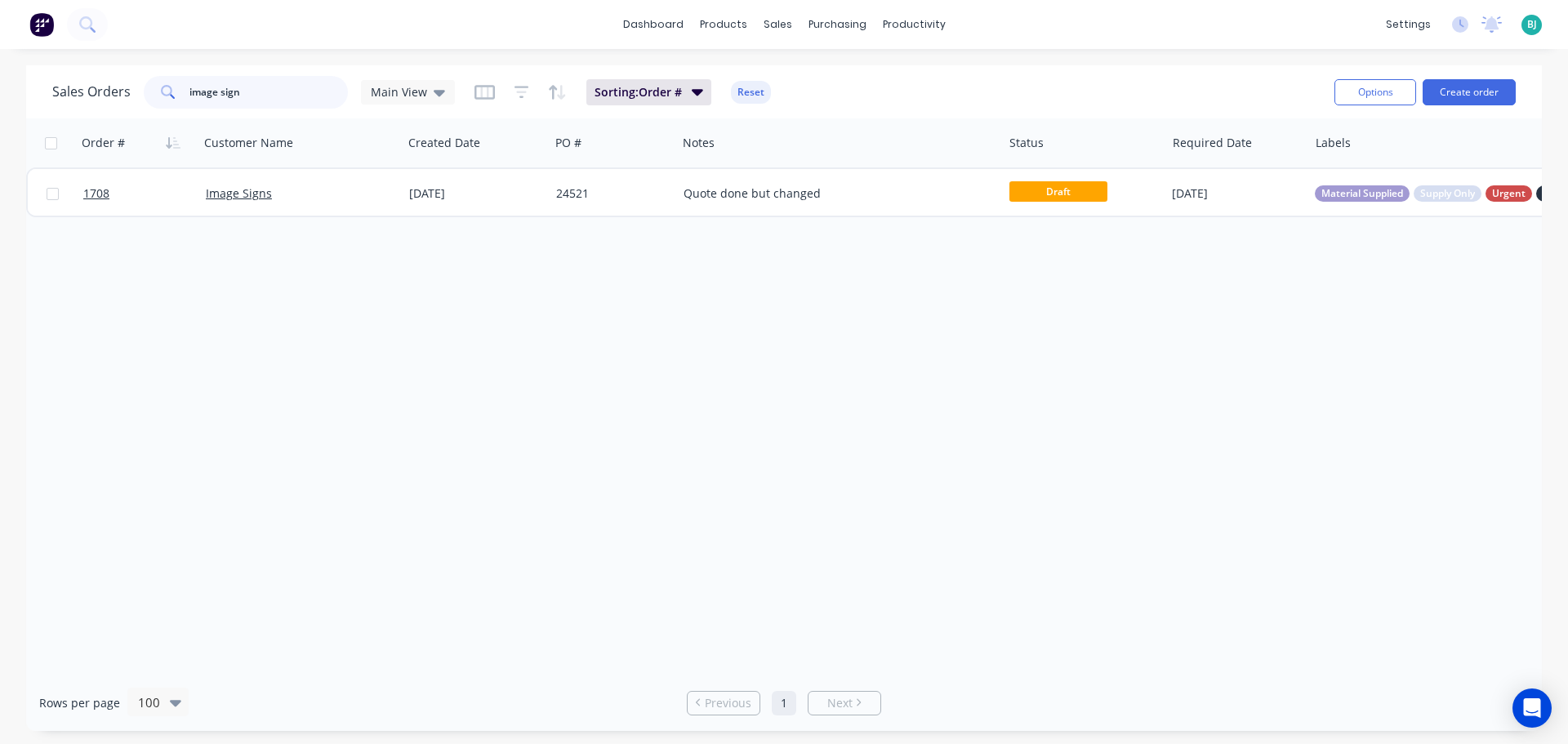
drag, startPoint x: 267, startPoint y: 91, endPoint x: 152, endPoint y: 95, distance: 115.1
click at [152, 95] on div "image sign" at bounding box center [246, 92] width 204 height 33
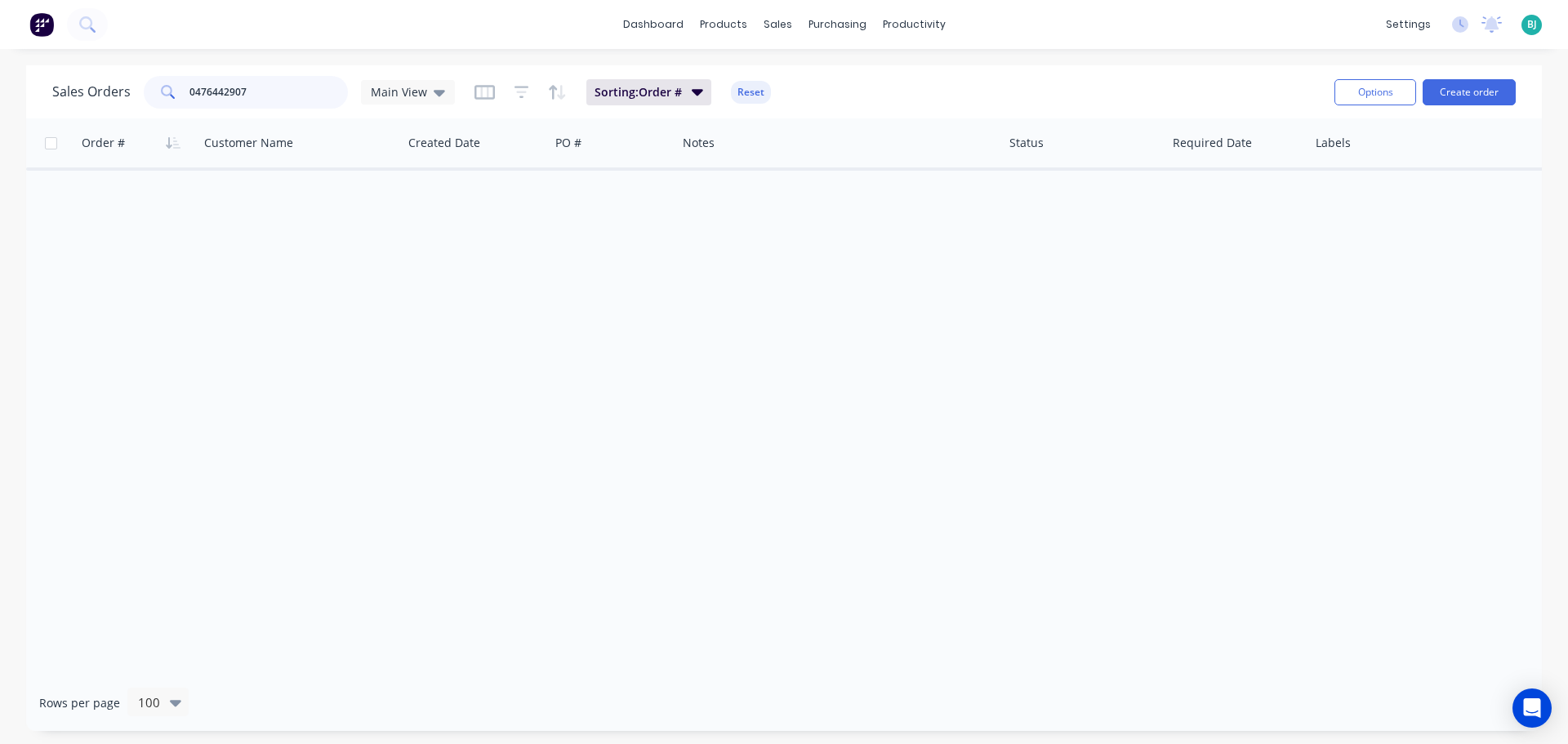
click at [212, 92] on input "0476442907" at bounding box center [269, 92] width 160 height 33
click at [233, 93] on input "0476 442907" at bounding box center [269, 92] width 160 height 33
type input "0476 442 907"
drag, startPoint x: 269, startPoint y: 89, endPoint x: 171, endPoint y: 89, distance: 98.0
click at [171, 89] on div "0476 442 907" at bounding box center [246, 92] width 204 height 33
